Goal: Find specific page/section: Find specific page/section

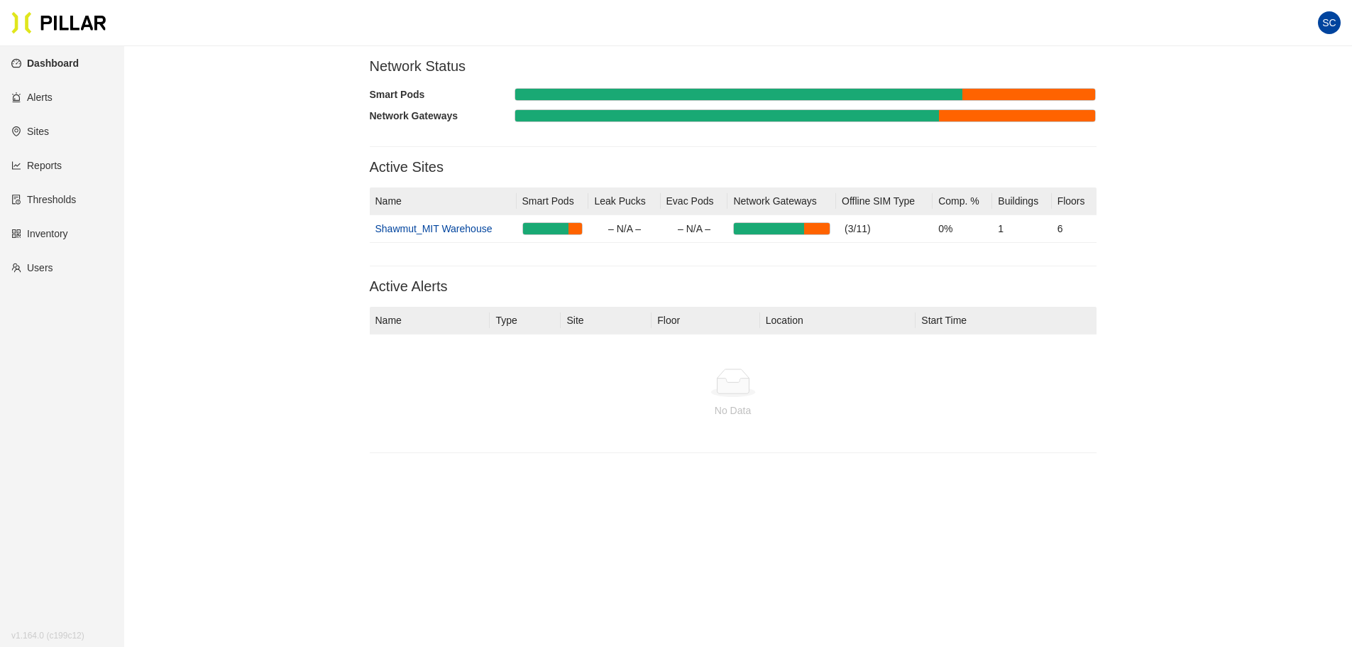
click at [38, 164] on link "Reports" at bounding box center [36, 165] width 50 height 11
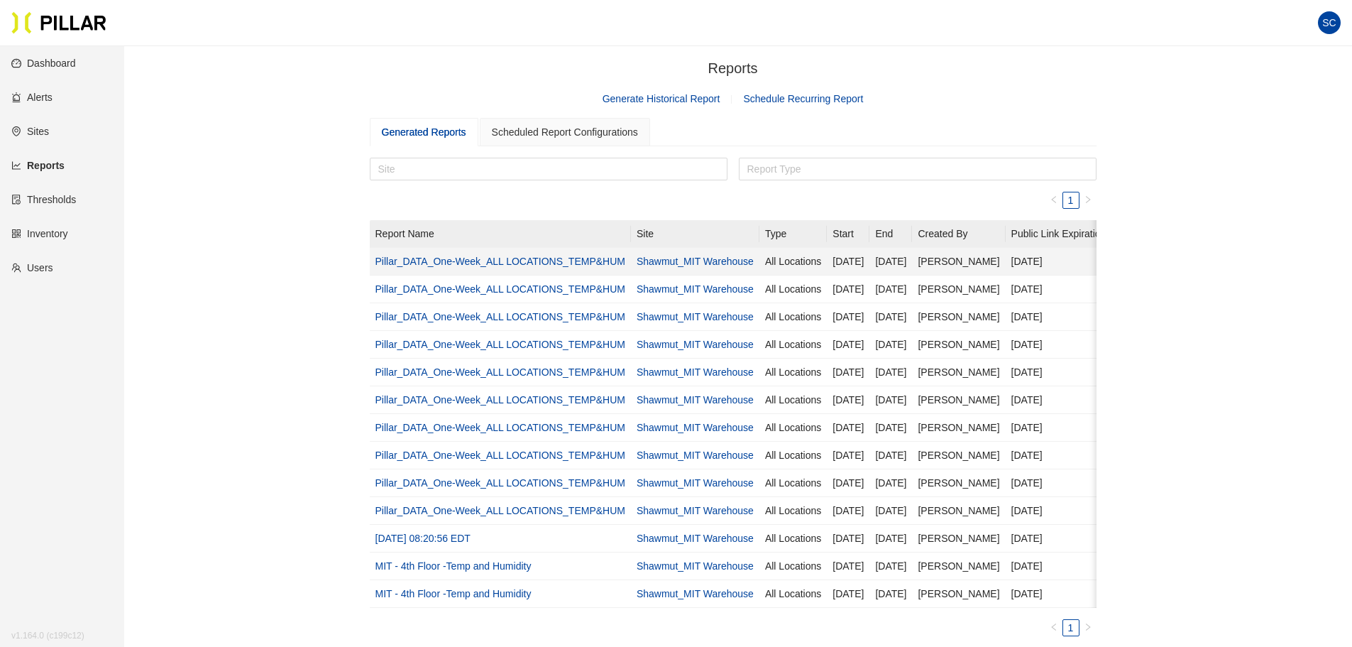
click at [572, 261] on link "Pillar_DATA_One-Week_ALL LOCATIONS_TEMP&HUM" at bounding box center [501, 261] width 250 height 11
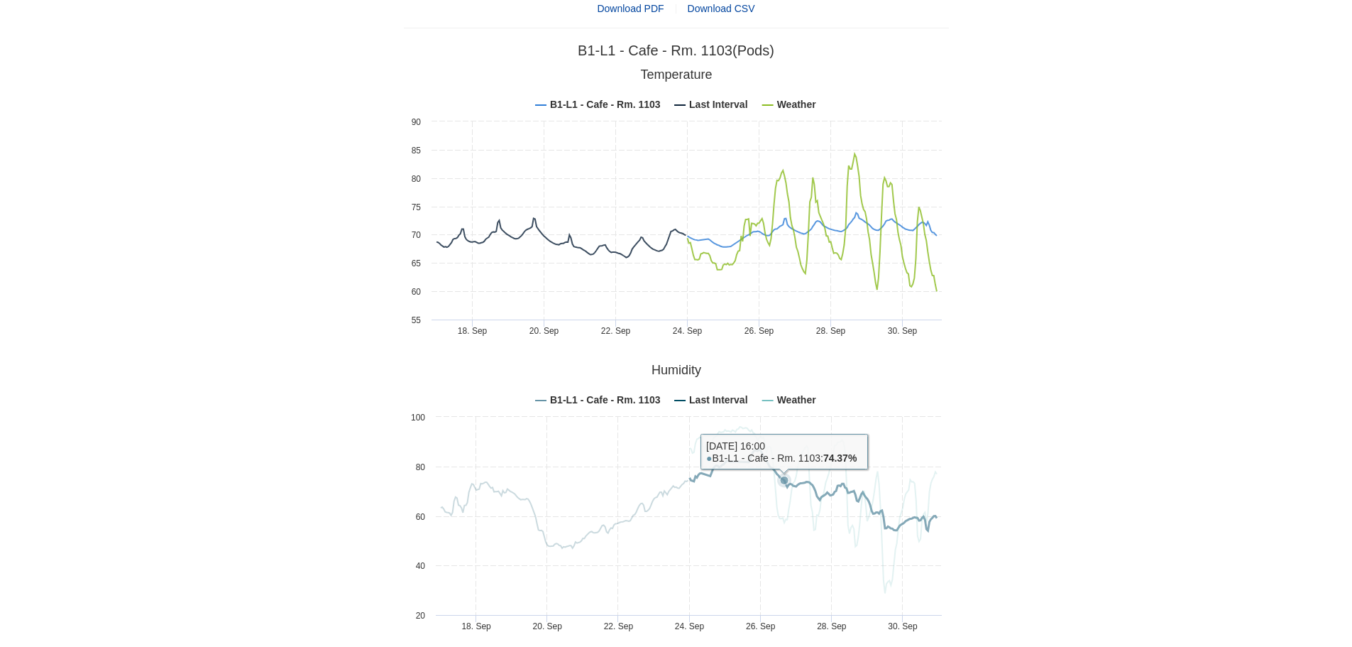
scroll to position [213, 0]
